Goal: Book appointment/travel/reservation

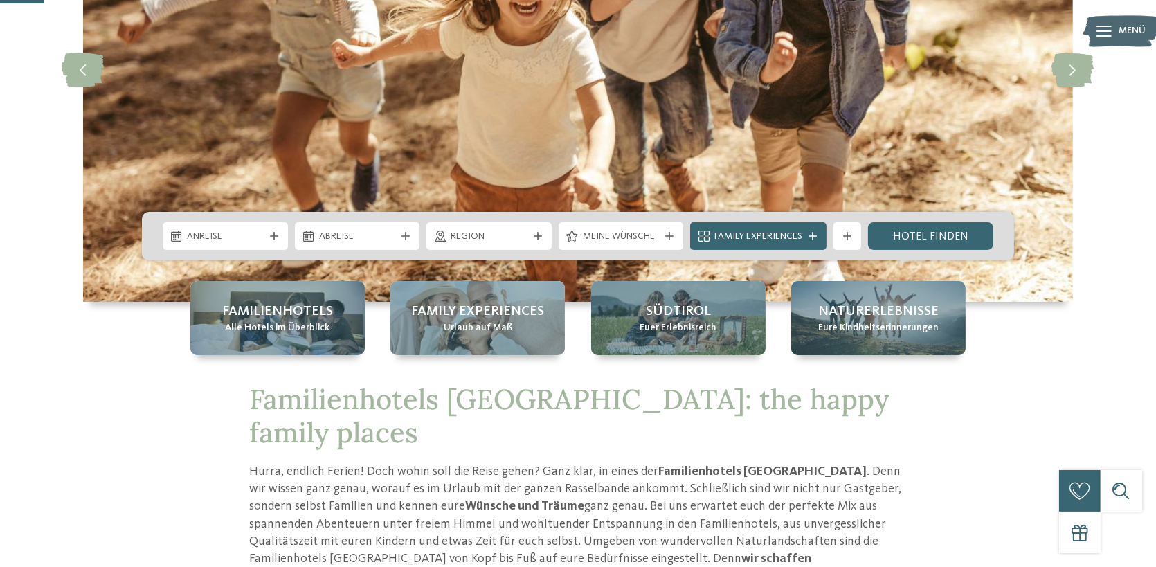
scroll to position [277, 0]
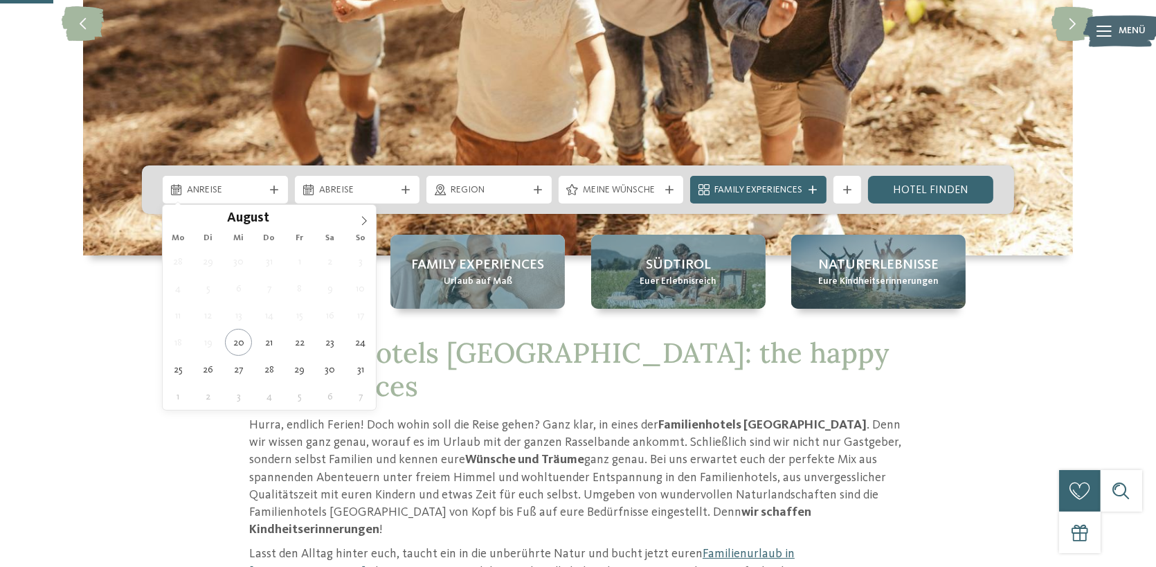
click at [237, 182] on div "Anreise" at bounding box center [225, 189] width 84 height 15
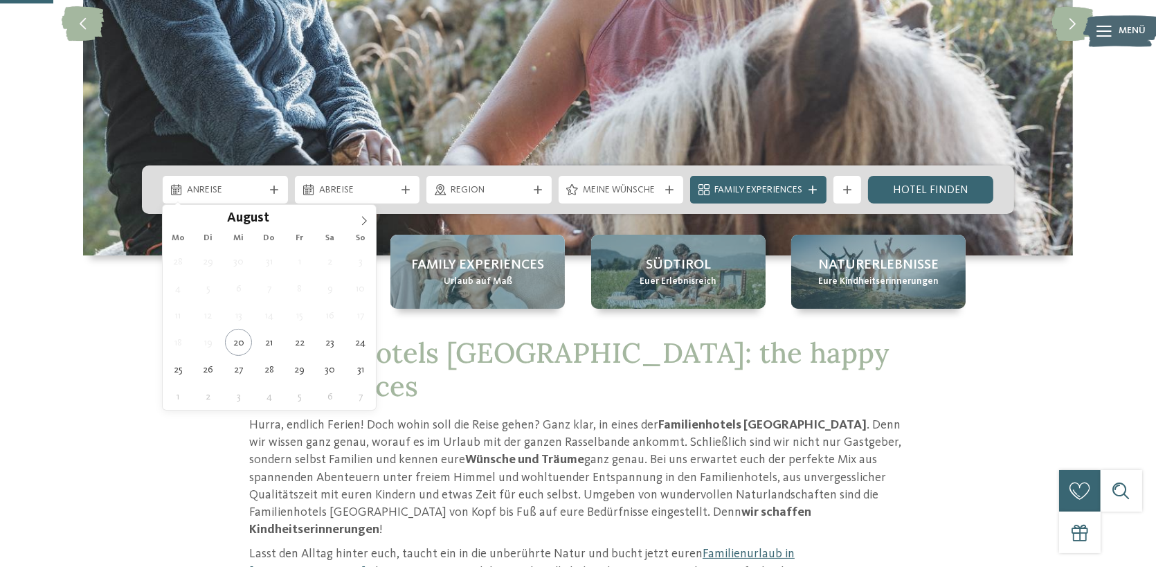
click at [368, 216] on icon at bounding box center [364, 221] width 10 height 10
type div "06.09.2025"
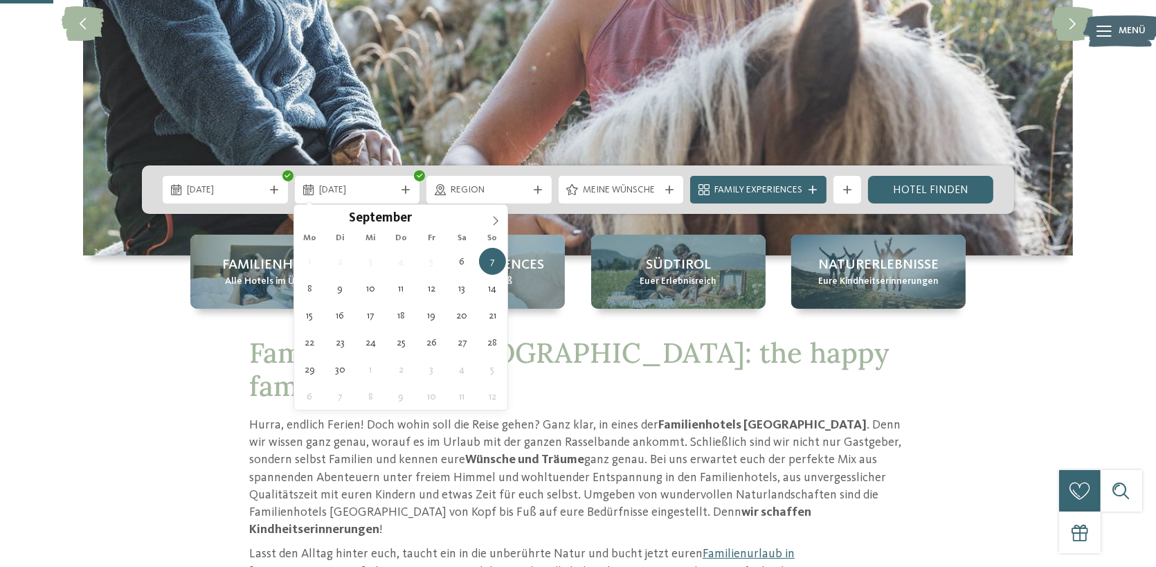
type div "07.09.2025"
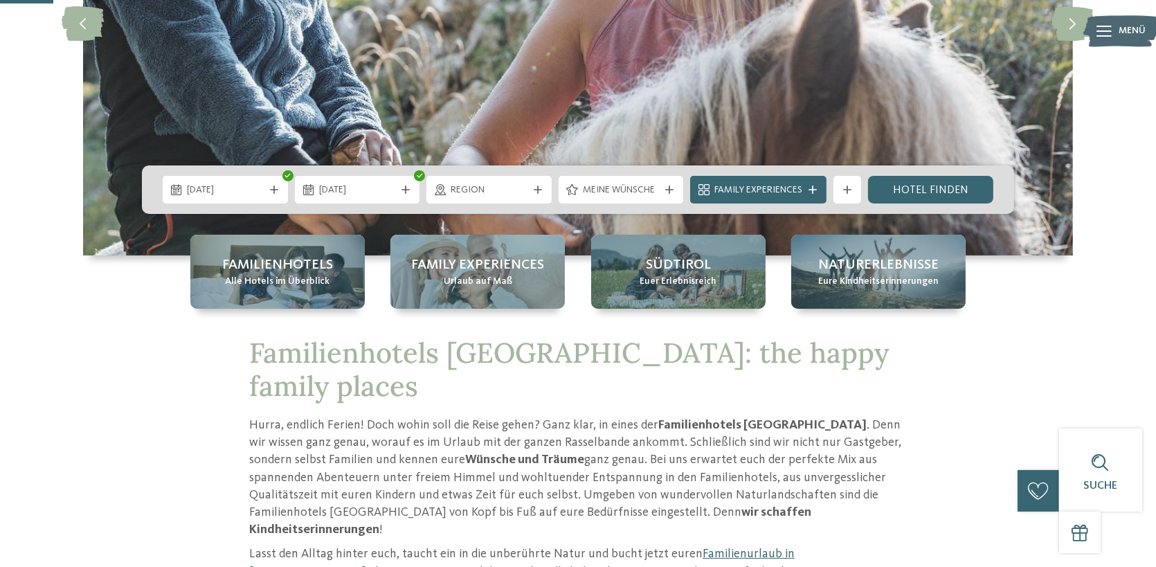
click at [464, 188] on span "Region" at bounding box center [489, 190] width 77 height 14
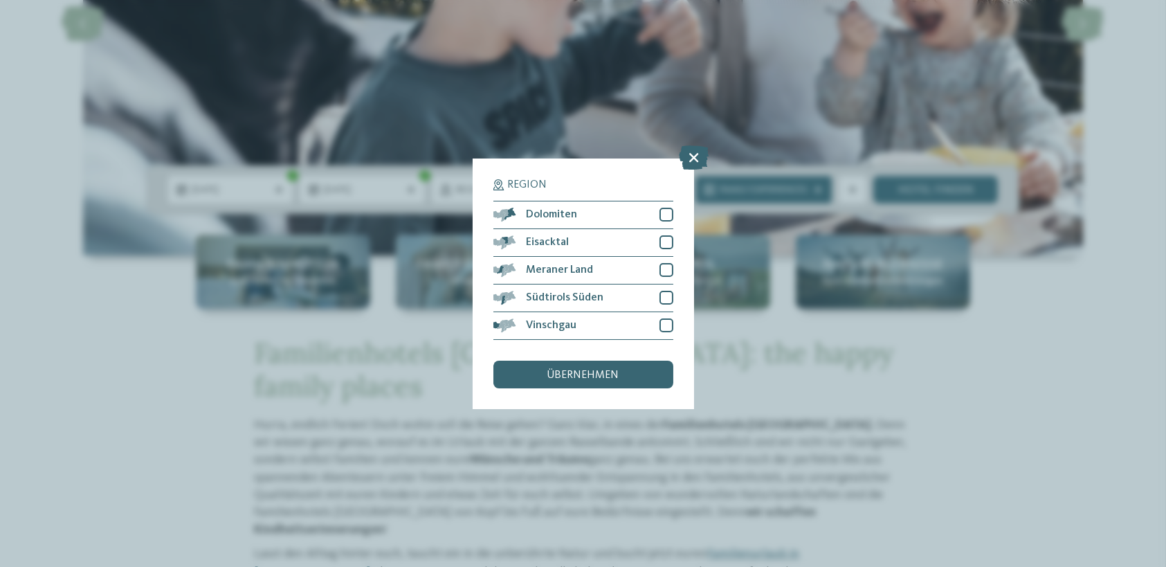
click at [662, 267] on div at bounding box center [667, 270] width 14 height 14
click at [673, 296] on div "Region Dolomiten Eisacktal" at bounding box center [583, 283] width 221 height 251
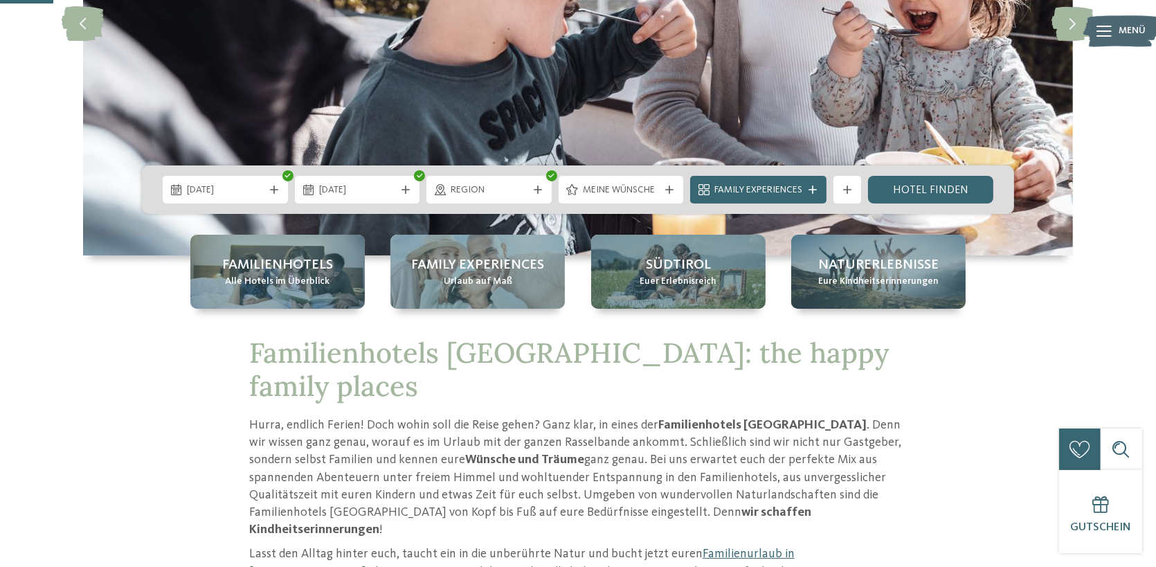
click at [536, 191] on icon at bounding box center [538, 189] width 8 height 8
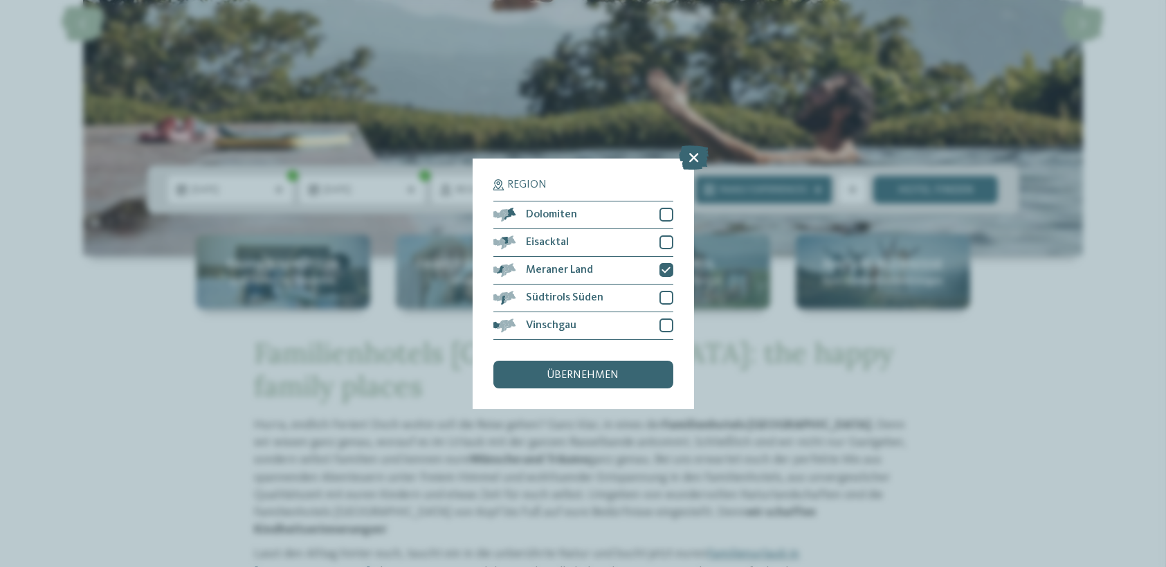
click at [671, 293] on div at bounding box center [667, 298] width 14 height 14
click at [660, 324] on div at bounding box center [667, 325] width 14 height 14
click at [575, 375] on span "übernehmen" at bounding box center [583, 375] width 72 height 11
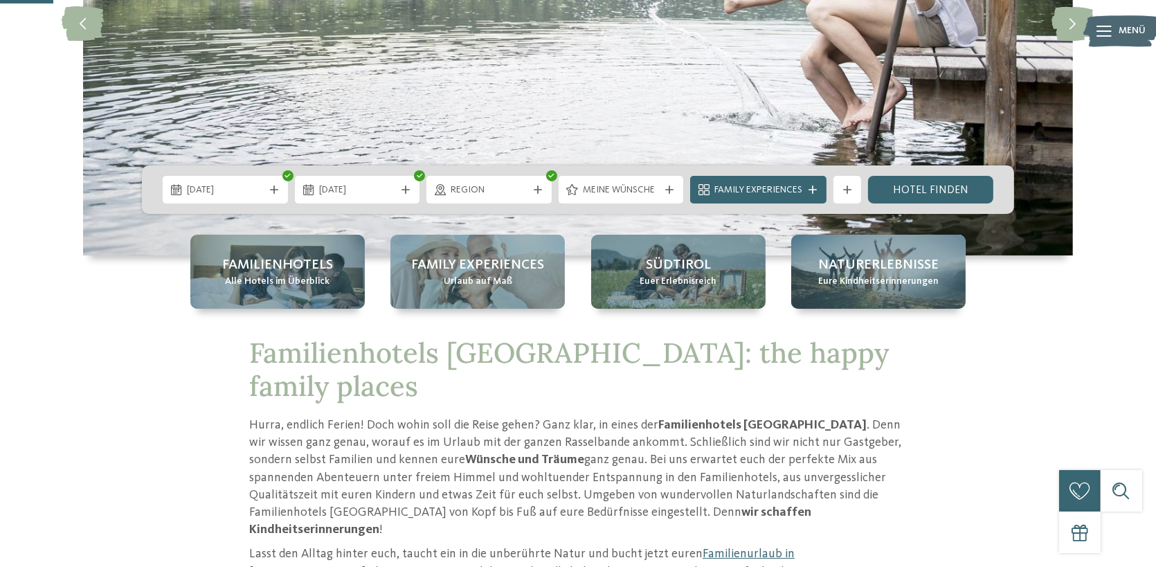
click at [913, 190] on link "Hotel finden" at bounding box center [930, 190] width 125 height 28
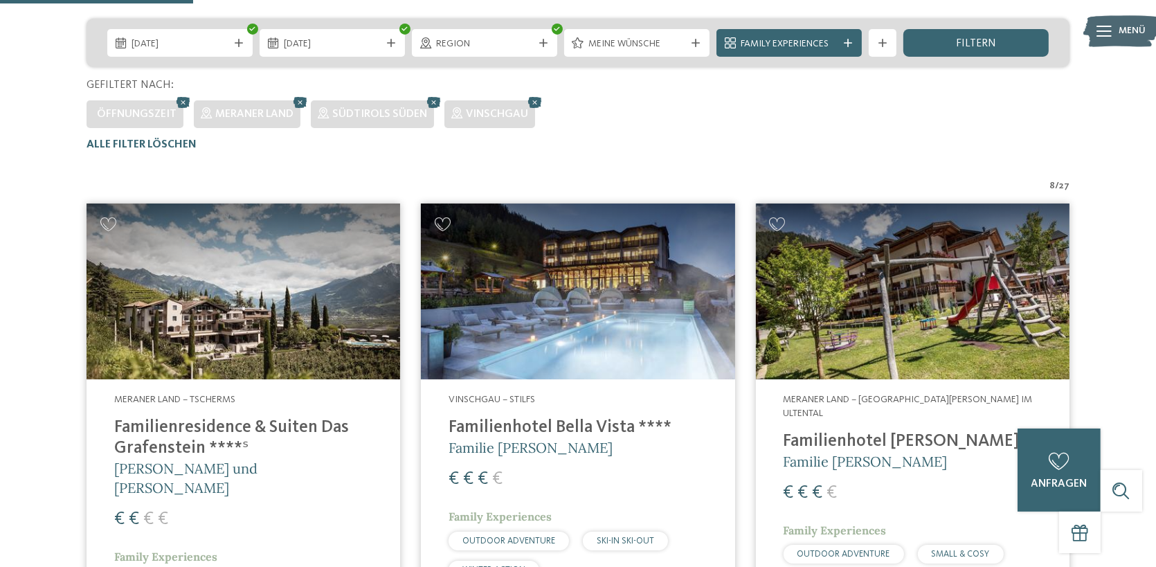
scroll to position [475, 0]
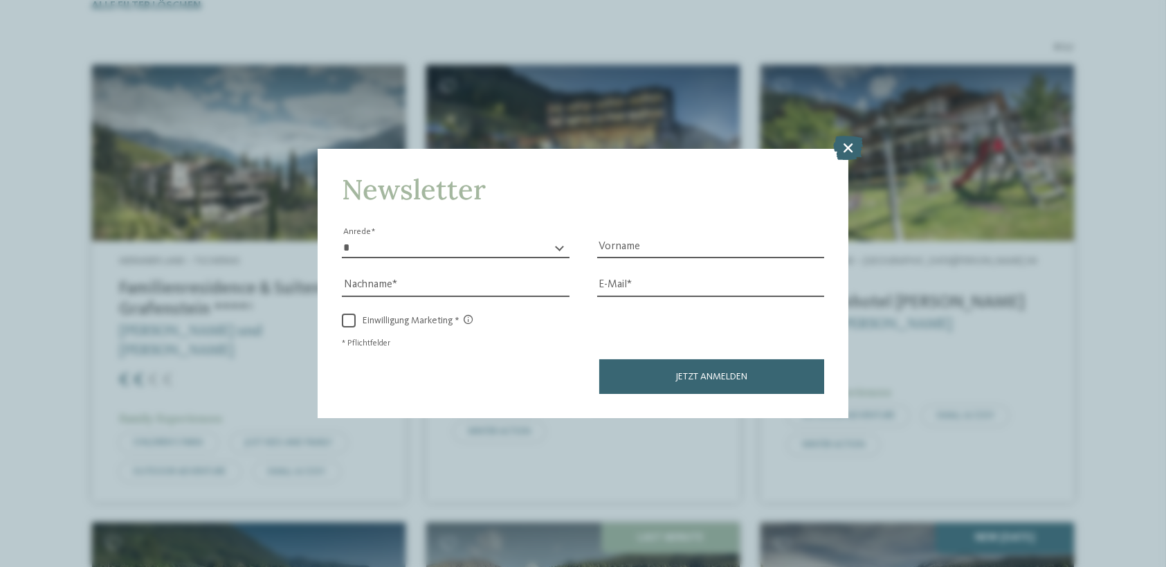
click at [850, 147] on icon at bounding box center [849, 148] width 30 height 24
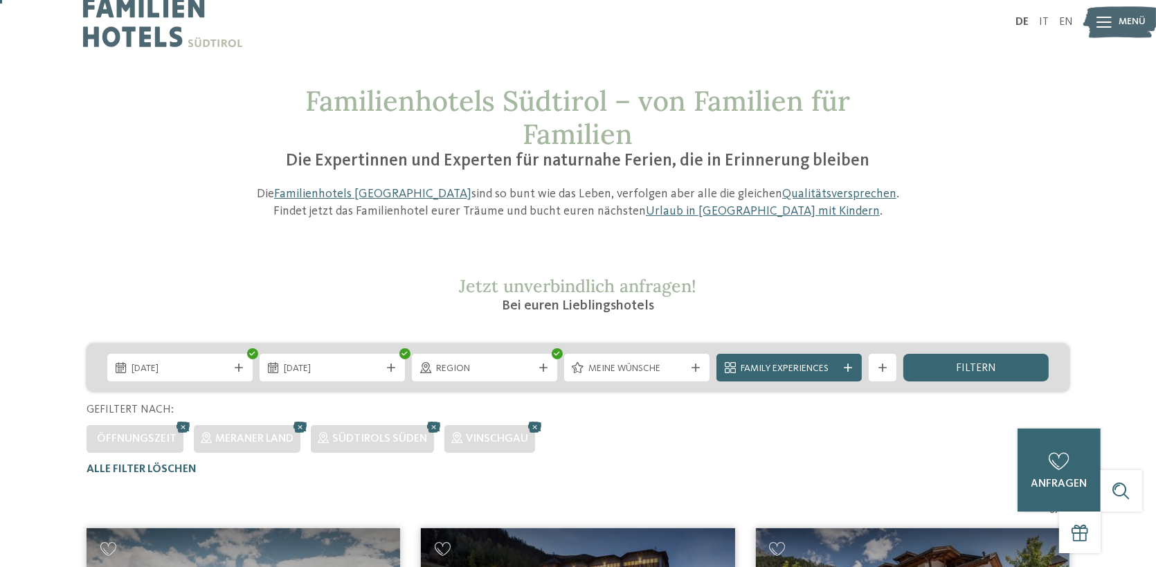
scroll to position [0, 0]
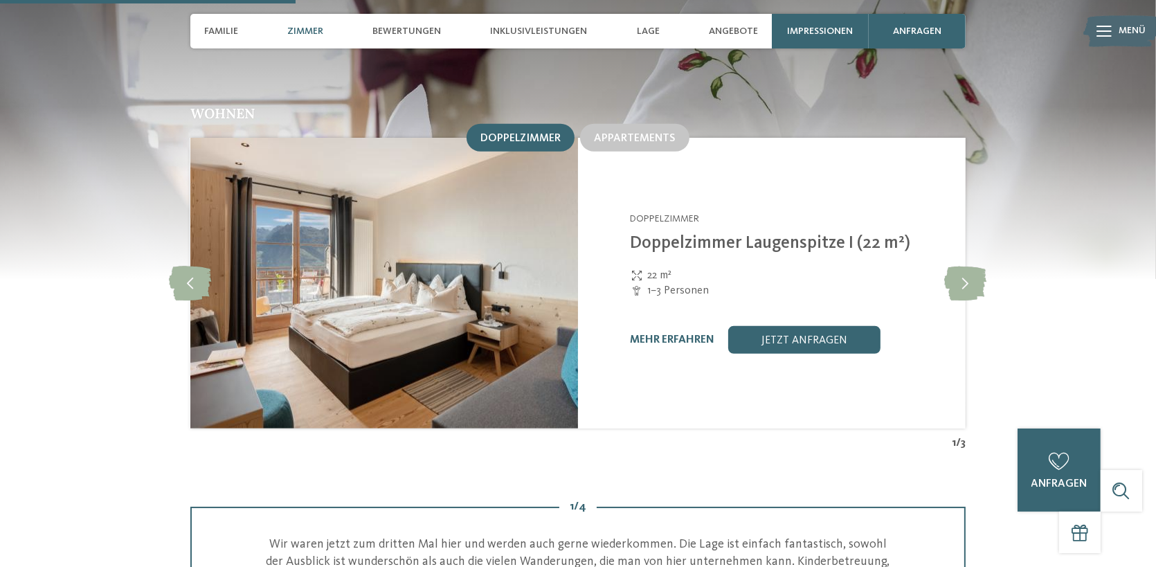
scroll to position [1523, 0]
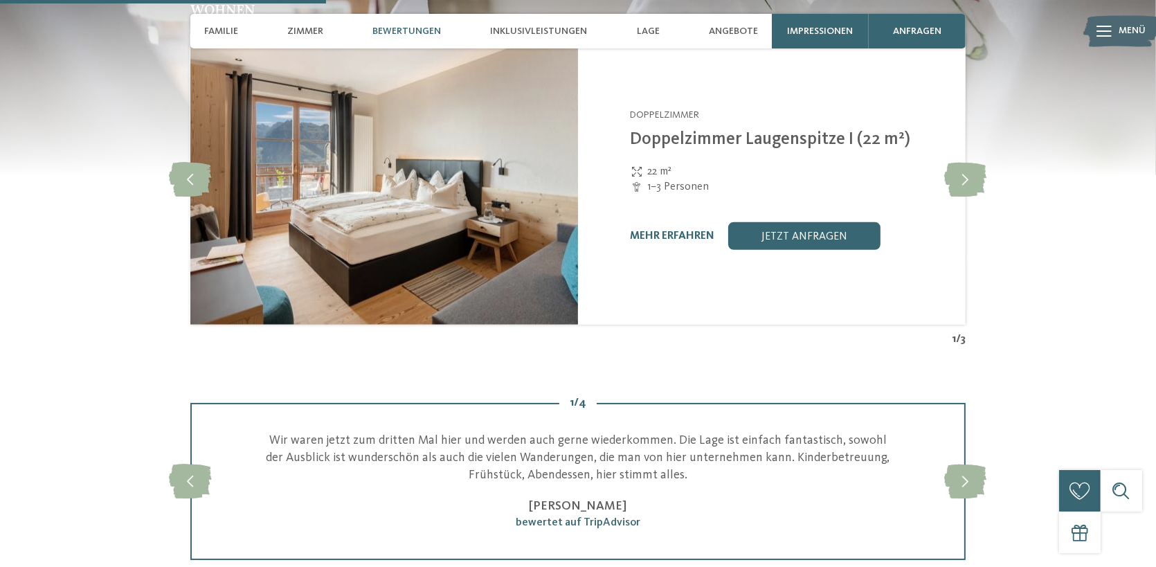
click at [789, 222] on link "jetzt anfragen" at bounding box center [804, 236] width 152 height 28
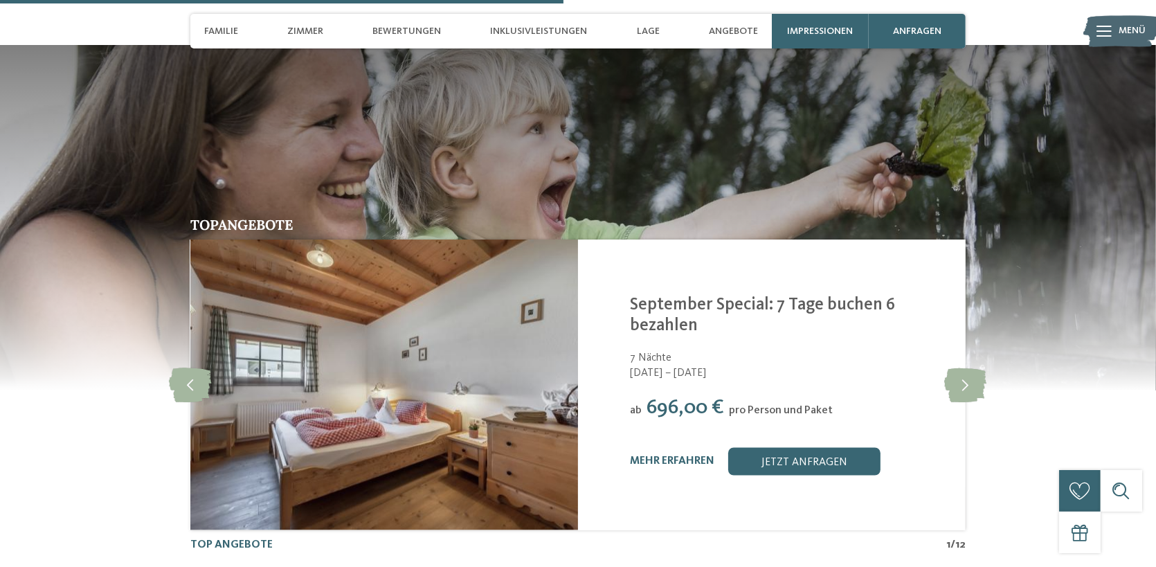
scroll to position [2709, 0]
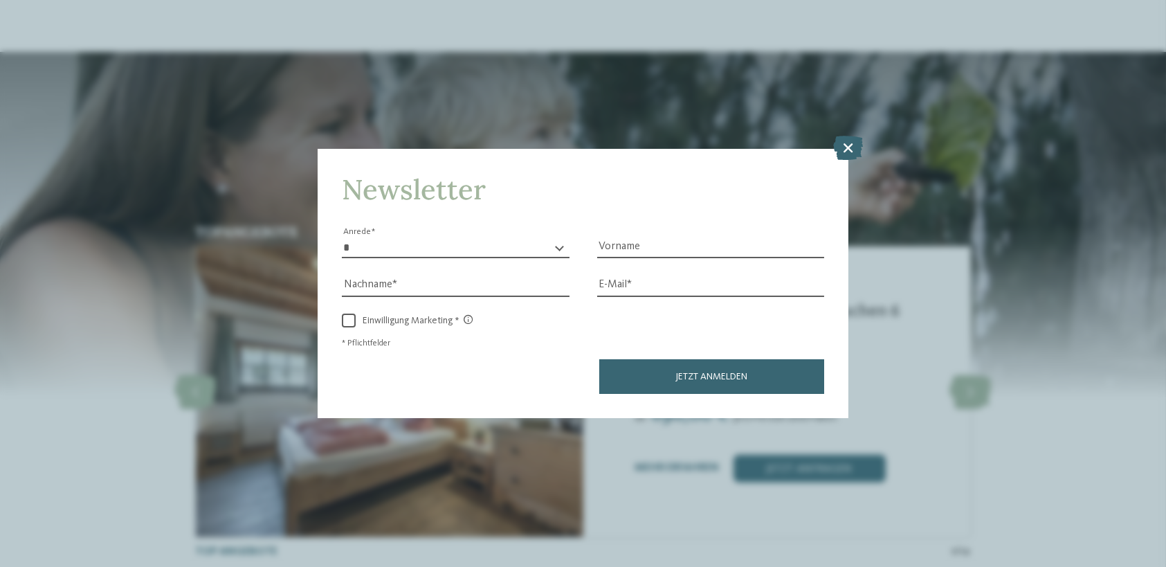
click at [846, 149] on icon at bounding box center [849, 148] width 30 height 24
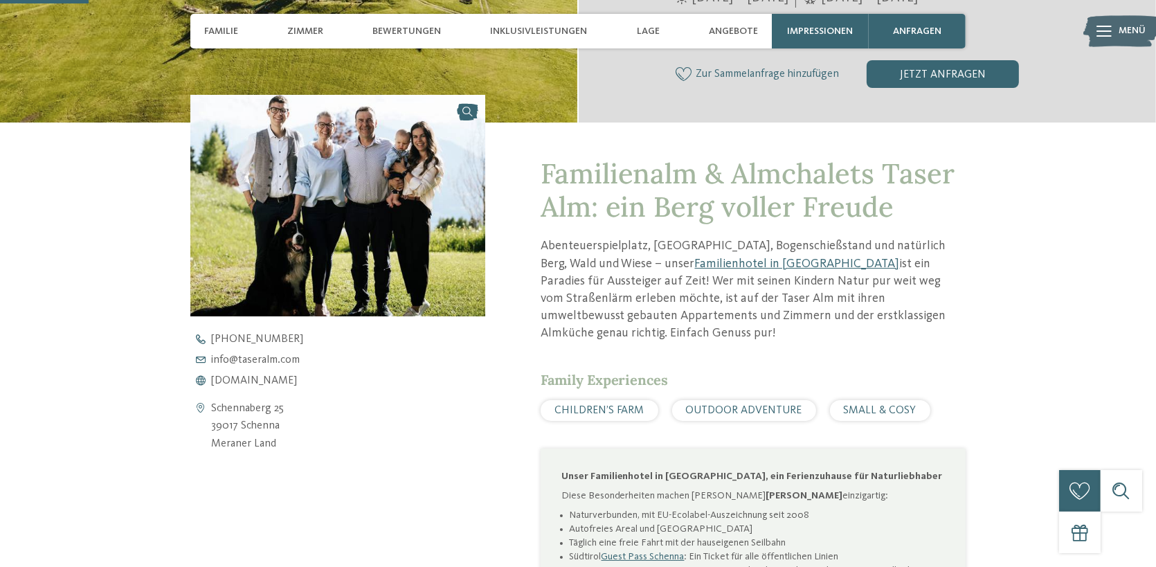
scroll to position [554, 0]
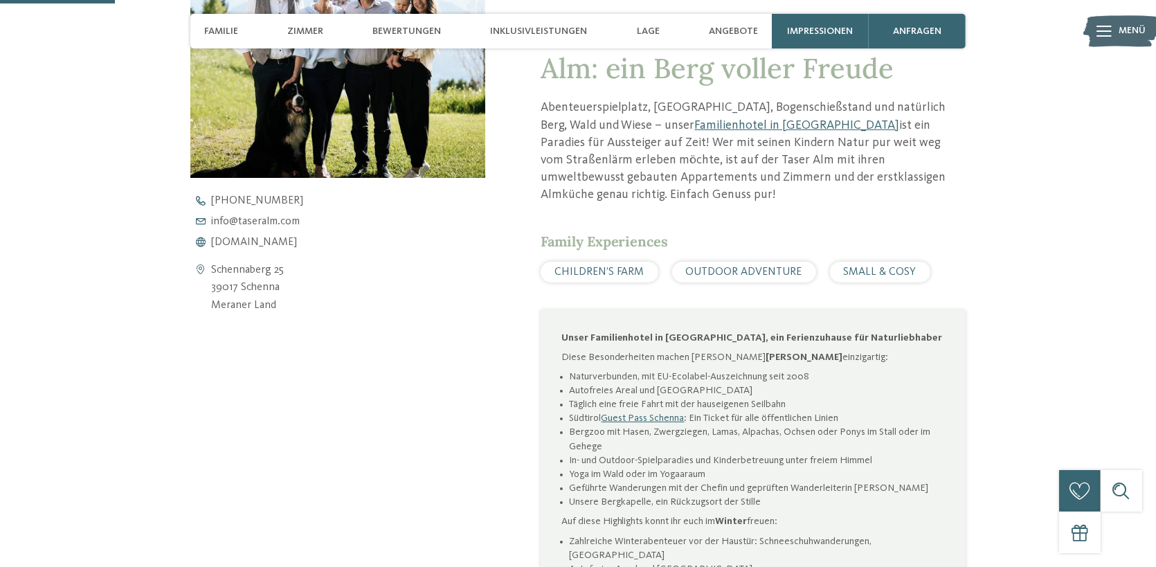
click at [261, 238] on span "[DOMAIN_NAME]" at bounding box center [254, 242] width 86 height 11
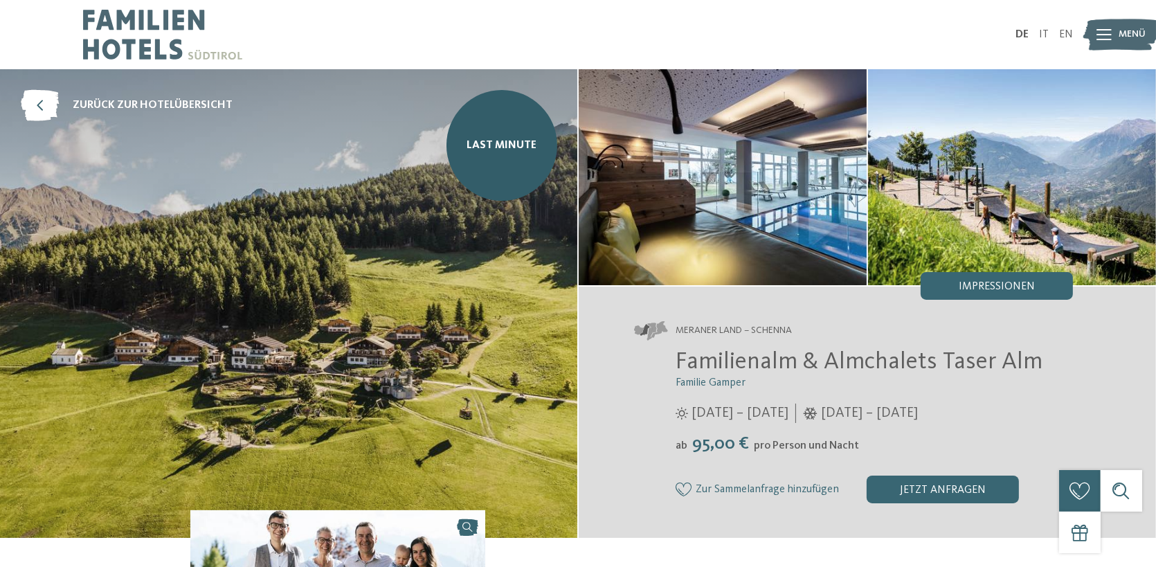
click at [489, 147] on span "Last Minute" at bounding box center [502, 145] width 70 height 15
